Goal: Information Seeking & Learning: Learn about a topic

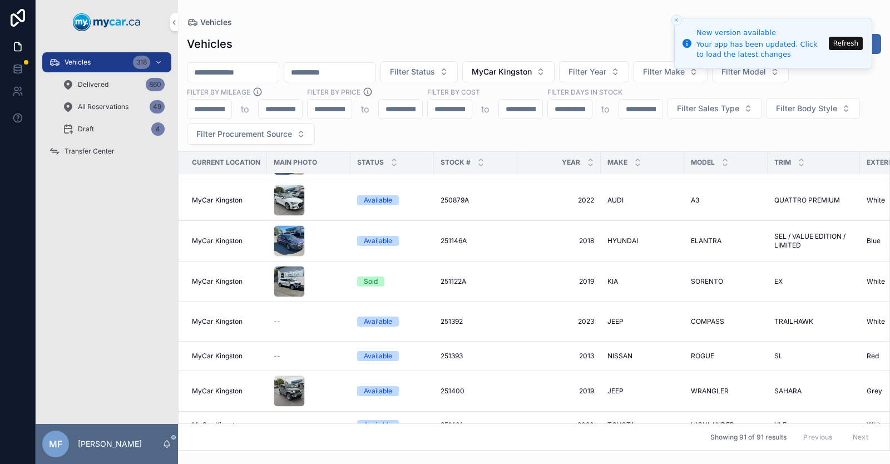
scroll to position [3048, 0]
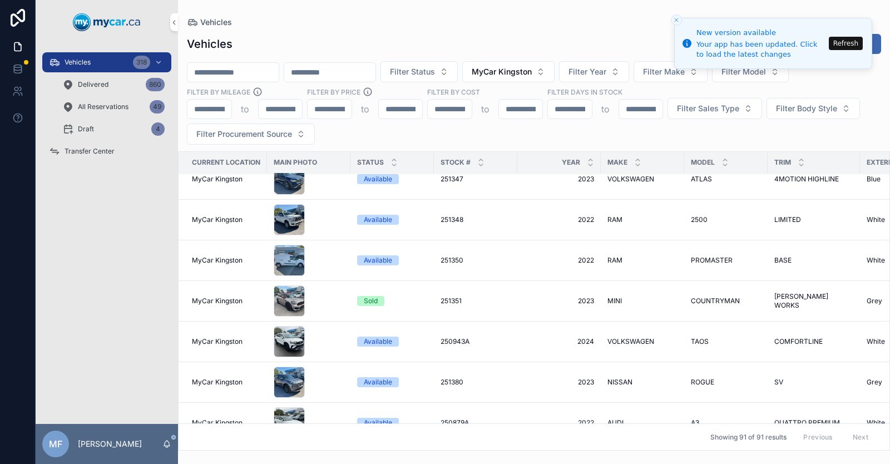
click at [614, 256] on span "RAM" at bounding box center [614, 260] width 15 height 9
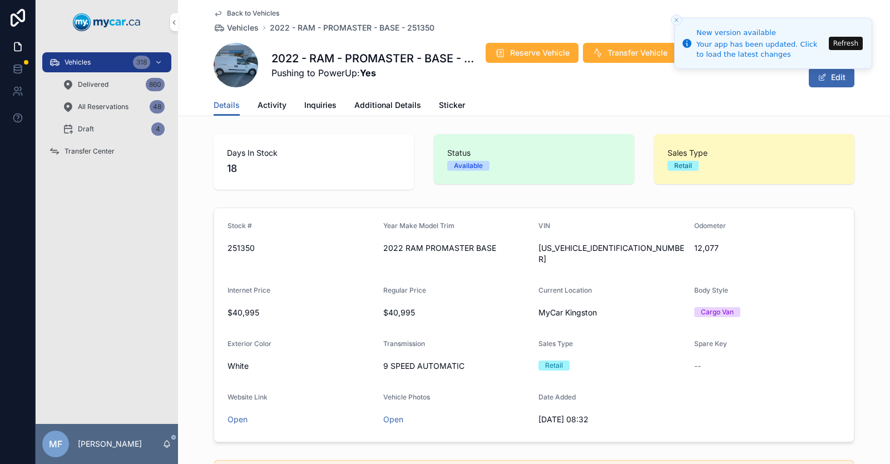
click at [851, 40] on button "Refresh" at bounding box center [845, 43] width 34 height 13
